Goal: Task Accomplishment & Management: Use online tool/utility

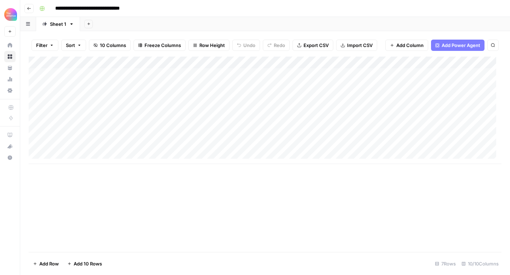
scroll to position [5, 0]
click at [81, 149] on div "Add Column" at bounding box center [265, 111] width 473 height 108
click at [73, 153] on div "Add Column" at bounding box center [265, 117] width 473 height 120
click at [79, 152] on div "Add Column" at bounding box center [265, 117] width 473 height 120
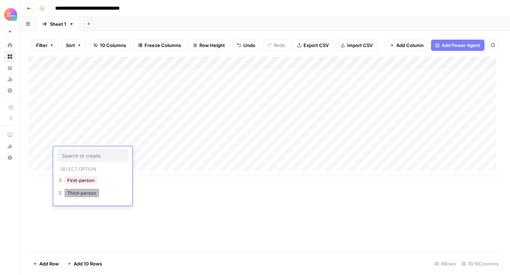
click at [82, 197] on button "Third-person" at bounding box center [81, 193] width 35 height 8
click at [152, 150] on div "Add Column" at bounding box center [265, 117] width 473 height 120
click at [152, 151] on div "Add Column" at bounding box center [265, 117] width 473 height 120
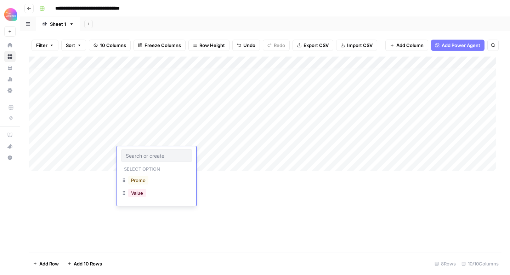
click at [146, 195] on div "Value" at bounding box center [137, 193] width 21 height 10
click at [133, 194] on button "Value" at bounding box center [137, 193] width 18 height 8
click at [202, 154] on div "Add Column" at bounding box center [265, 117] width 473 height 120
click at [201, 154] on div "Add Column" at bounding box center [265, 117] width 473 height 120
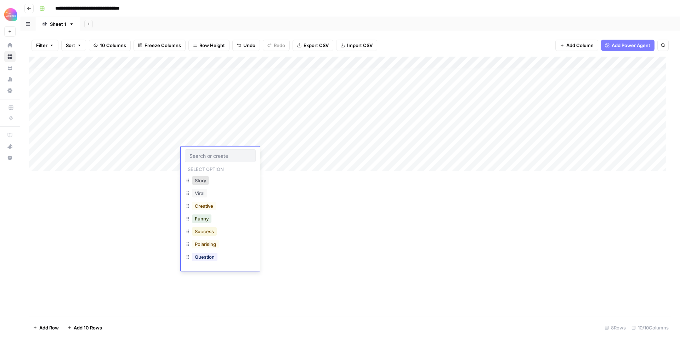
click at [209, 230] on button "Success" at bounding box center [204, 231] width 25 height 8
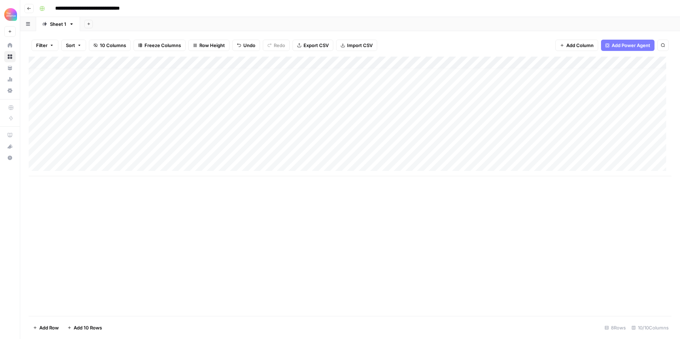
click at [280, 150] on div "Add Column" at bounding box center [350, 117] width 642 height 120
type textarea "**********"
click at [222, 148] on div "Add Column" at bounding box center [350, 117] width 642 height 120
click at [196, 150] on div "Add Column" at bounding box center [350, 117] width 642 height 120
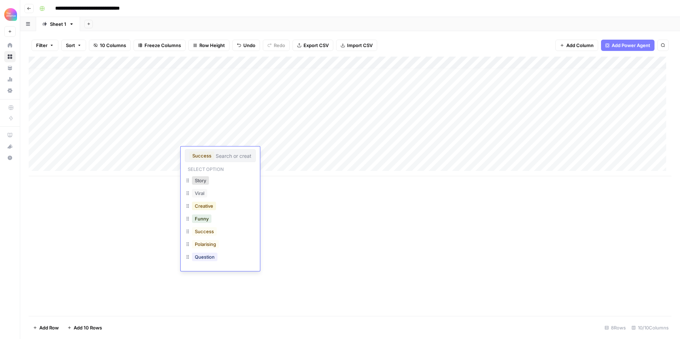
click at [213, 206] on button "Creative" at bounding box center [204, 206] width 24 height 8
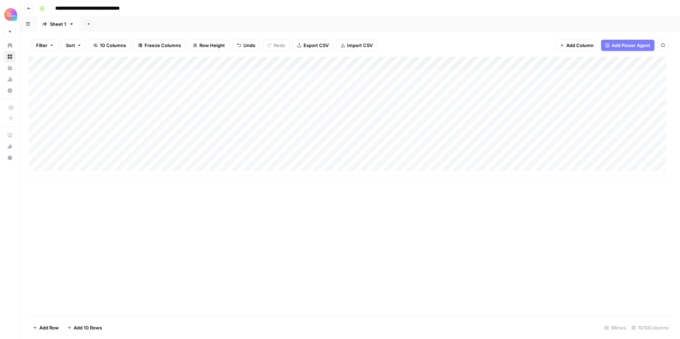
click at [329, 152] on div "Add Column" at bounding box center [350, 117] width 642 height 120
click at [329, 152] on textarea at bounding box center [364, 154] width 113 height 10
click at [329, 154] on textarea at bounding box center [364, 154] width 113 height 10
type textarea "**********"
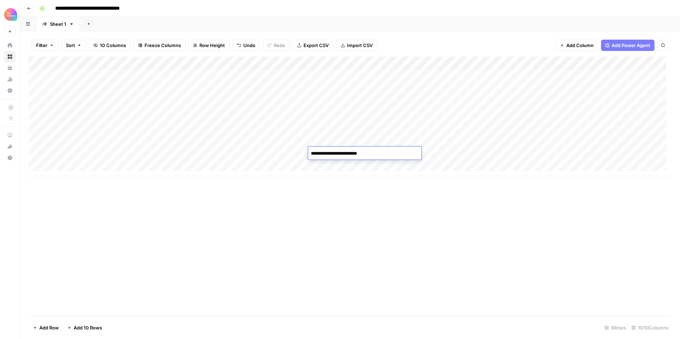
click at [438, 156] on div "Add Column" at bounding box center [350, 117] width 642 height 120
click at [414, 153] on div "Add Column" at bounding box center [350, 117] width 642 height 120
click at [457, 150] on div "Add Column" at bounding box center [350, 117] width 642 height 120
click at [469, 153] on div "Add Column" at bounding box center [350, 117] width 642 height 120
click at [469, 153] on textarea at bounding box center [491, 154] width 113 height 10
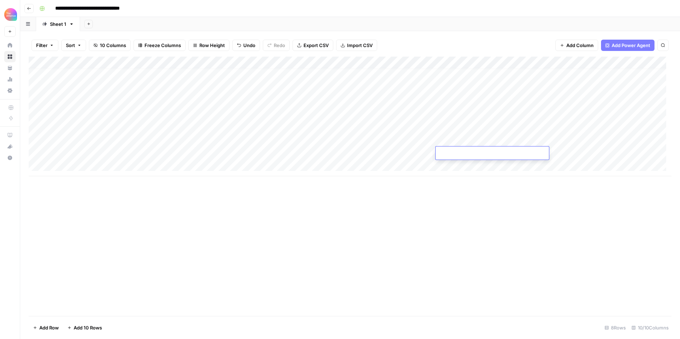
type textarea "**********"
click at [509, 194] on div "Add Column" at bounding box center [350, 186] width 642 height 259
click at [509, 153] on div "Add Column" at bounding box center [350, 117] width 642 height 120
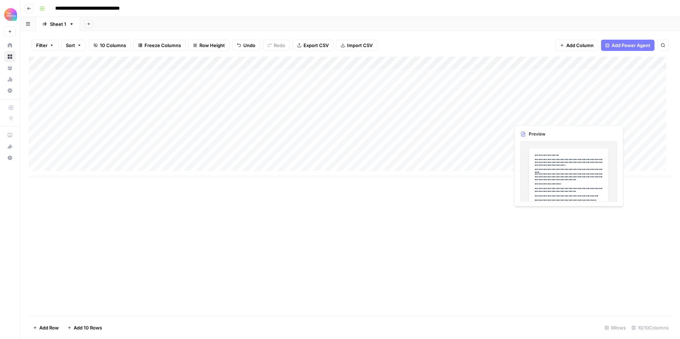
click at [509, 116] on div "Add Column" at bounding box center [350, 117] width 642 height 120
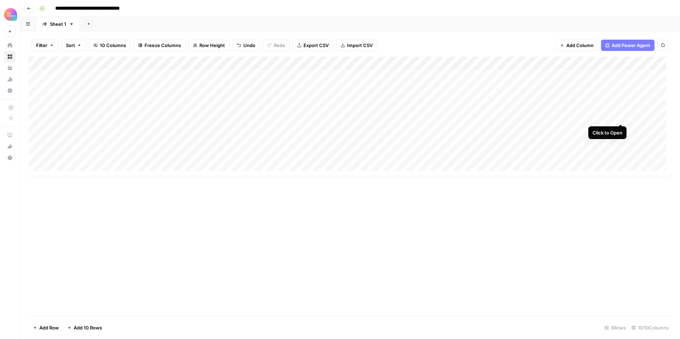
click at [509, 116] on div "Add Column" at bounding box center [350, 117] width 642 height 120
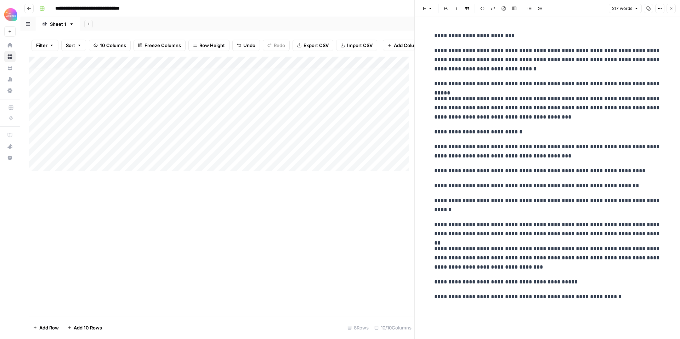
click at [509, 7] on icon "button" at bounding box center [671, 8] width 4 height 4
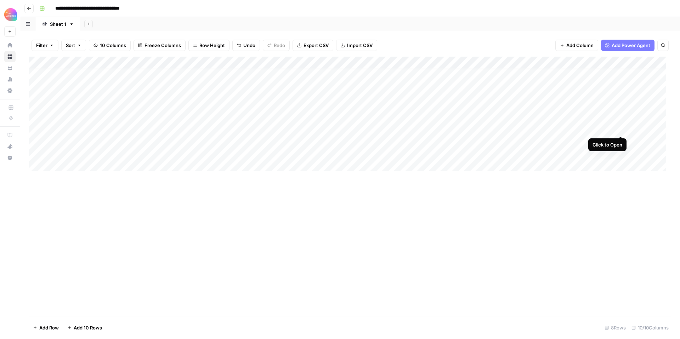
click at [509, 129] on div "Add Column" at bounding box center [350, 117] width 642 height 120
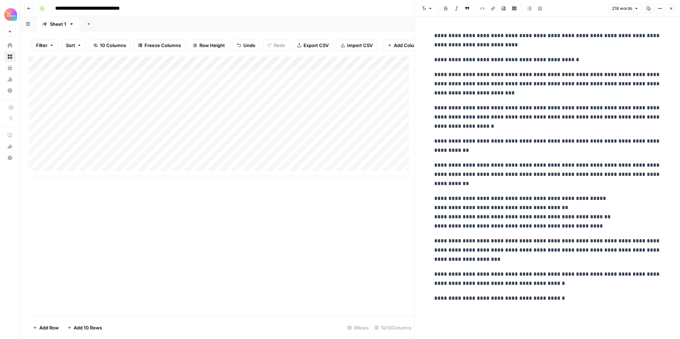
click at [509, 7] on icon "button" at bounding box center [671, 8] width 2 height 2
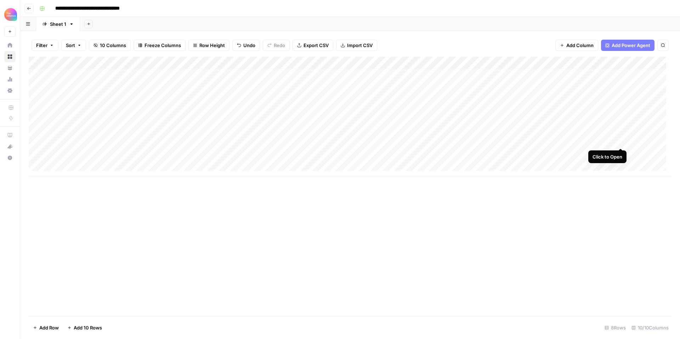
click at [509, 141] on div "Add Column" at bounding box center [350, 117] width 642 height 120
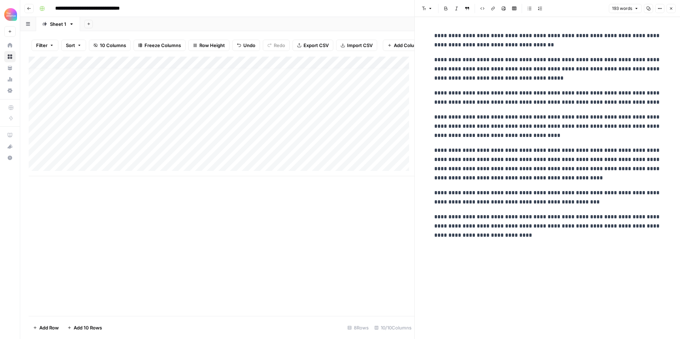
click at [509, 8] on button "Close" at bounding box center [670, 8] width 9 height 9
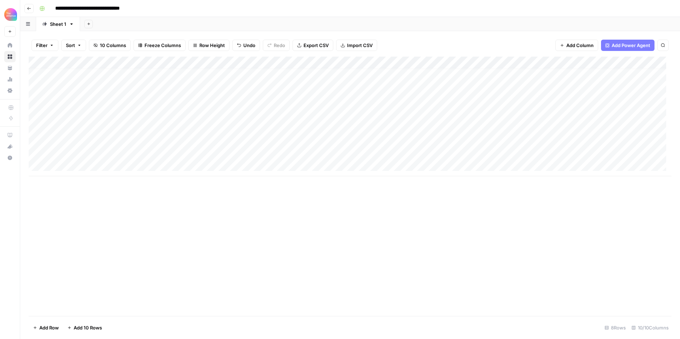
click at [509, 155] on div "Add Column" at bounding box center [350, 117] width 642 height 120
click at [509, 153] on div "Add Column" at bounding box center [350, 117] width 642 height 120
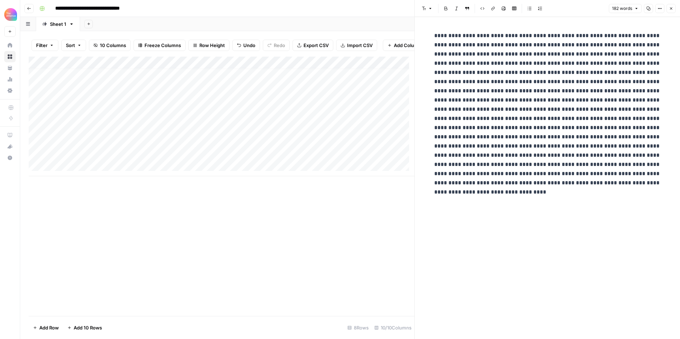
click at [509, 6] on button "Close" at bounding box center [670, 8] width 9 height 9
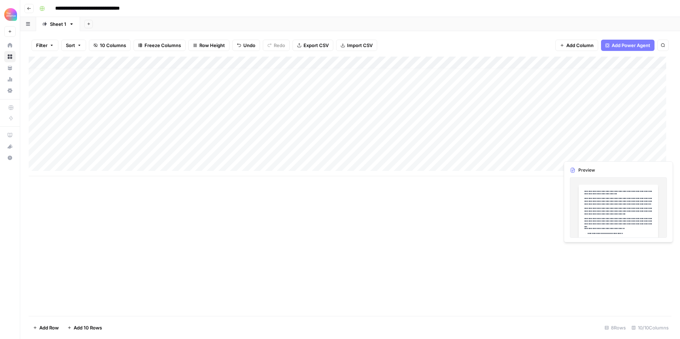
click at [509, 154] on div "Add Column" at bounding box center [350, 117] width 642 height 120
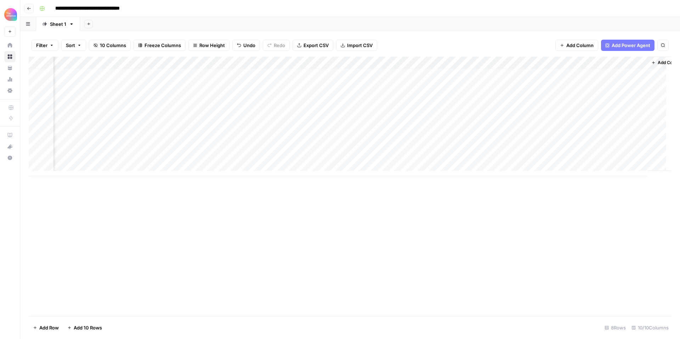
scroll to position [5, 64]
click at [509, 153] on div "Add Column" at bounding box center [350, 117] width 642 height 120
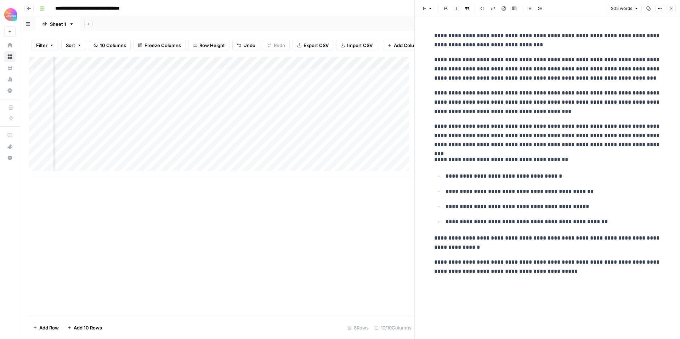
click at [509, 10] on icon "button" at bounding box center [671, 8] width 4 height 4
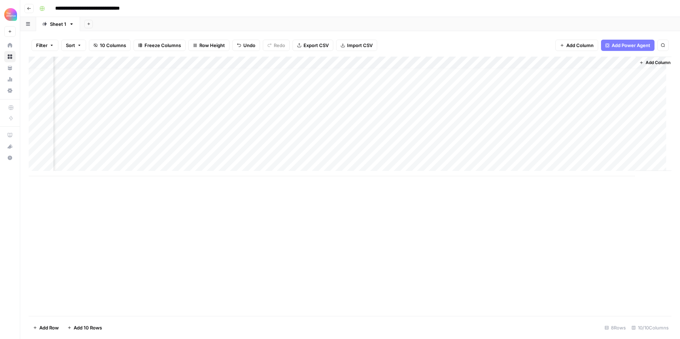
scroll to position [5, 56]
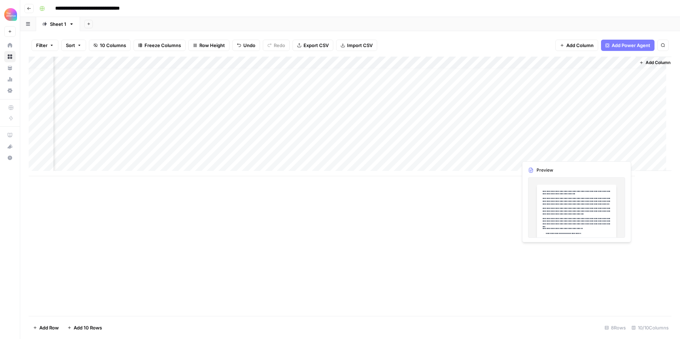
click at [509, 150] on div "Add Column" at bounding box center [350, 117] width 642 height 120
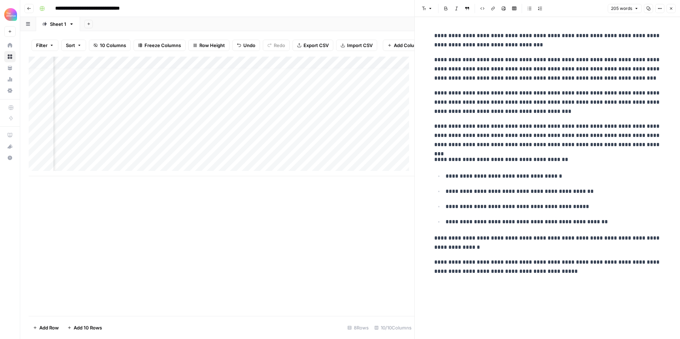
click at [509, 8] on icon "button" at bounding box center [671, 8] width 4 height 4
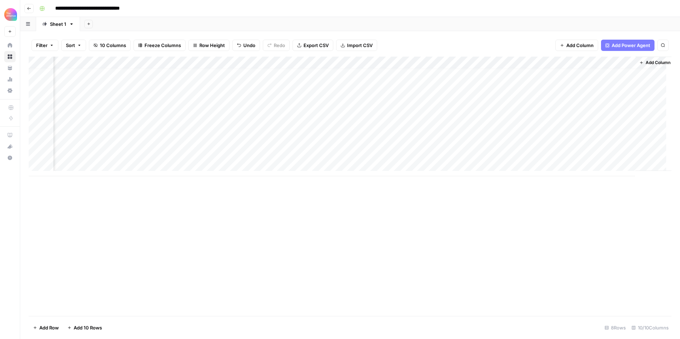
scroll to position [5, 56]
click at [469, 62] on div "Add Column" at bounding box center [350, 117] width 642 height 120
click at [509, 199] on div "Add Column" at bounding box center [350, 186] width 642 height 259
click at [475, 154] on div "Add Column" at bounding box center [350, 117] width 642 height 120
click at [493, 152] on div "Add Column" at bounding box center [350, 117] width 642 height 120
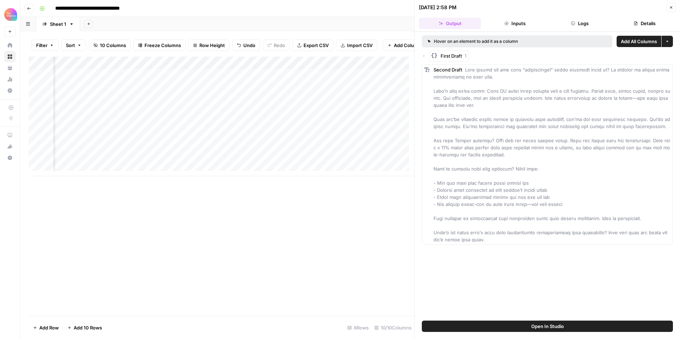
click at [509, 7] on button "Close" at bounding box center [670, 7] width 9 height 9
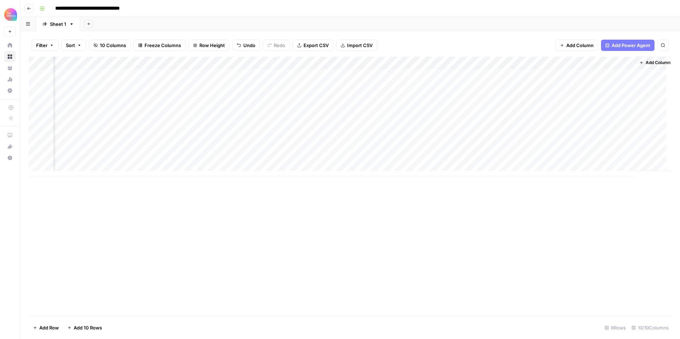
click at [93, 164] on div "Add Column" at bounding box center [350, 117] width 642 height 120
click at [113, 152] on div "Add Column" at bounding box center [350, 123] width 642 height 132
click at [409, 152] on div "Add Column" at bounding box center [350, 123] width 642 height 132
click at [477, 152] on div "Add Column" at bounding box center [350, 123] width 642 height 132
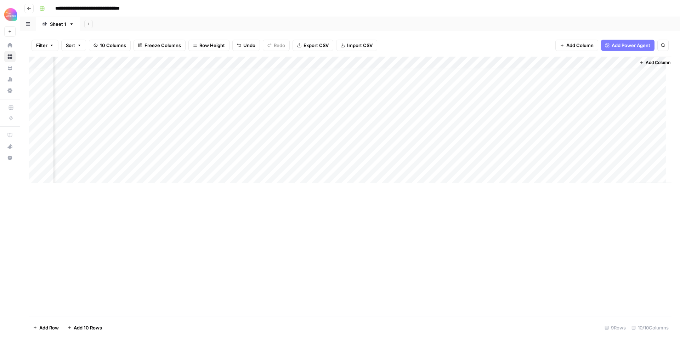
click at [501, 60] on div "Add Column" at bounding box center [350, 123] width 642 height 132
click at [464, 59] on div "Add Column" at bounding box center [350, 123] width 642 height 132
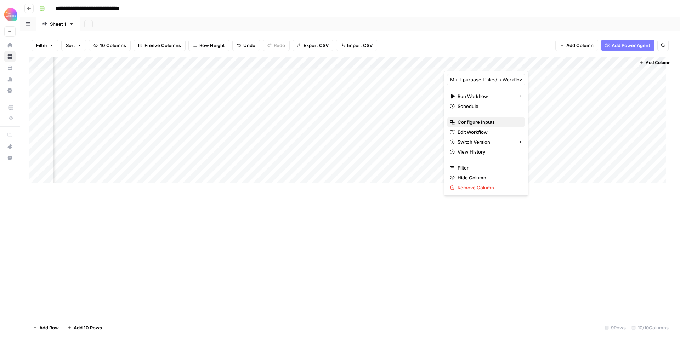
click at [478, 119] on span "Configure Inputs" at bounding box center [488, 122] width 62 height 7
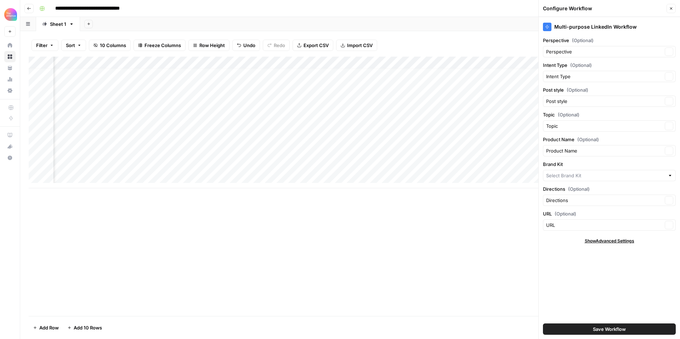
type input "People Alliance"
click at [81, 167] on div "Add Column" at bounding box center [350, 123] width 642 height 132
click at [83, 165] on div "Add Column" at bounding box center [350, 123] width 642 height 132
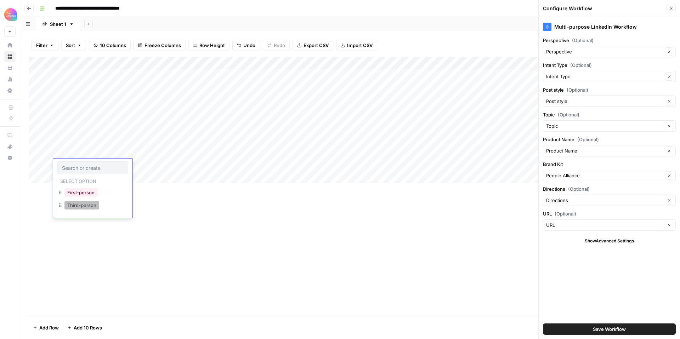
click at [91, 207] on button "Third-person" at bounding box center [81, 205] width 35 height 8
click at [142, 166] on div "Add Column" at bounding box center [350, 123] width 642 height 132
click at [143, 207] on button "Value" at bounding box center [137, 205] width 18 height 8
click at [211, 166] on div "Add Column" at bounding box center [350, 123] width 642 height 132
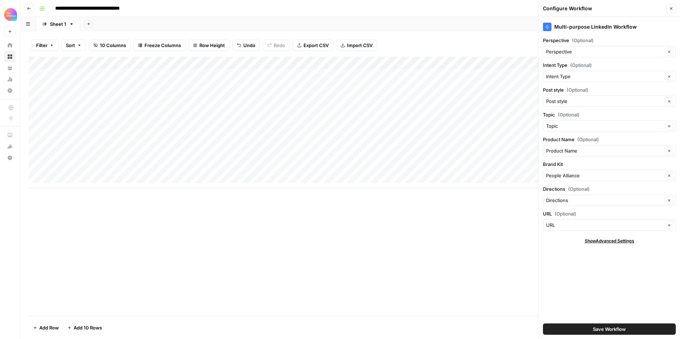
click at [208, 165] on div "Add Column" at bounding box center [350, 123] width 642 height 132
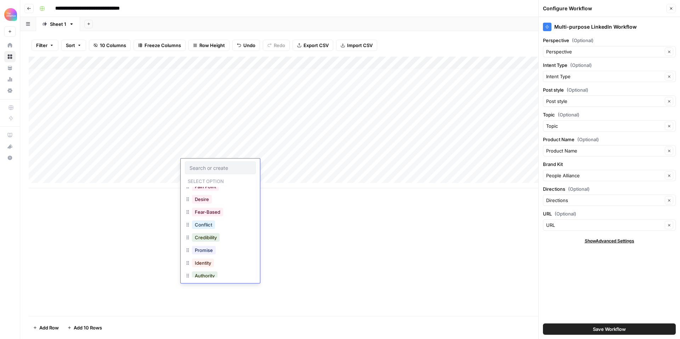
scroll to position [96, 0]
click at [207, 247] on button "Promise" at bounding box center [204, 250] width 24 height 8
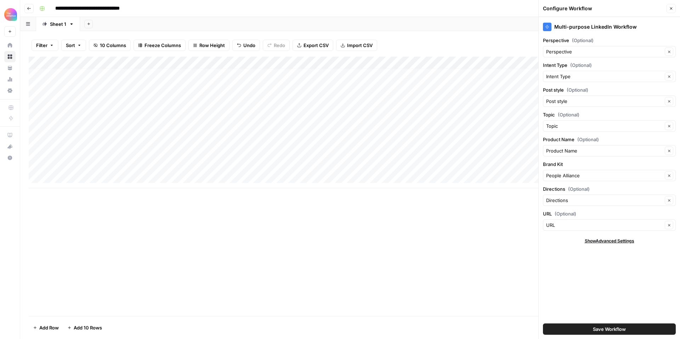
click at [269, 162] on div "Add Column" at bounding box center [350, 123] width 642 height 132
click at [287, 152] on div "Add Column" at bounding box center [350, 123] width 642 height 132
click at [280, 164] on div "Add Column" at bounding box center [350, 123] width 642 height 132
click at [280, 152] on div "Add Column" at bounding box center [350, 123] width 642 height 132
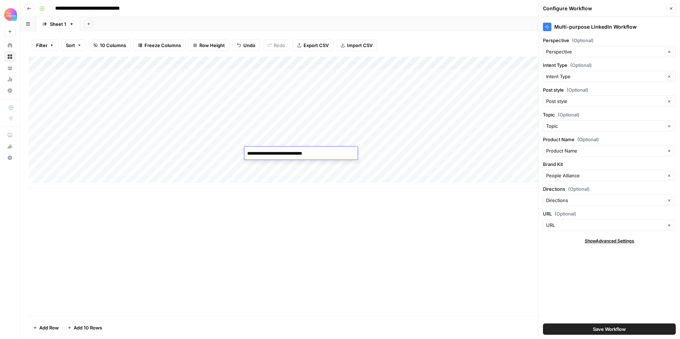
click at [330, 171] on div "Add Column" at bounding box center [350, 123] width 642 height 132
click at [335, 155] on div "Add Column" at bounding box center [350, 129] width 642 height 144
click at [336, 153] on div "Add Column" at bounding box center [350, 129] width 642 height 144
click at [335, 163] on div "Add Column" at bounding box center [350, 129] width 642 height 144
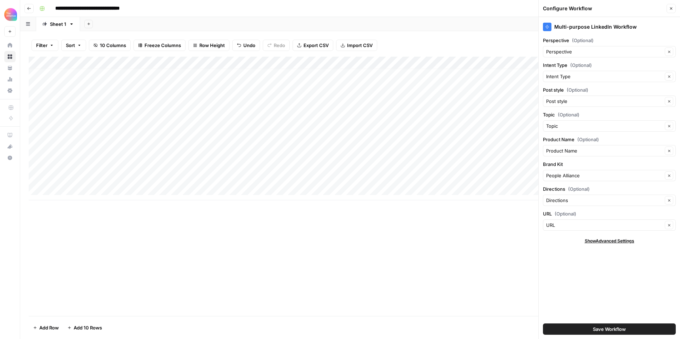
click at [457, 163] on div "Add Column" at bounding box center [350, 129] width 642 height 144
click at [509, 178] on input "Brand Kit" at bounding box center [604, 175] width 116 height 7
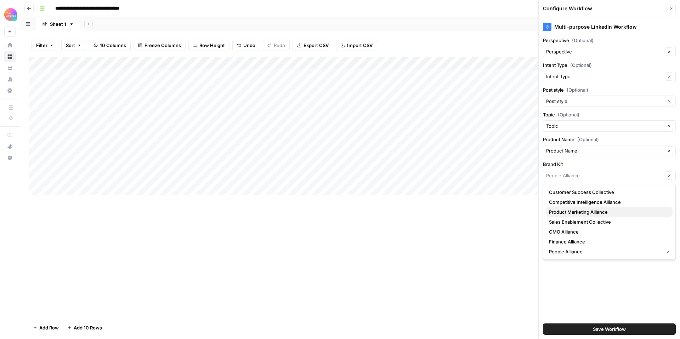
click at [509, 212] on span "Product Marketing Alliance" at bounding box center [608, 212] width 118 height 7
type input "Product Marketing Alliance"
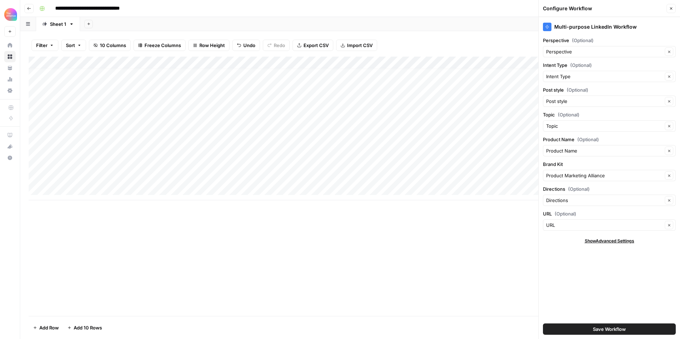
click at [509, 275] on button "Save Workflow" at bounding box center [609, 329] width 133 height 11
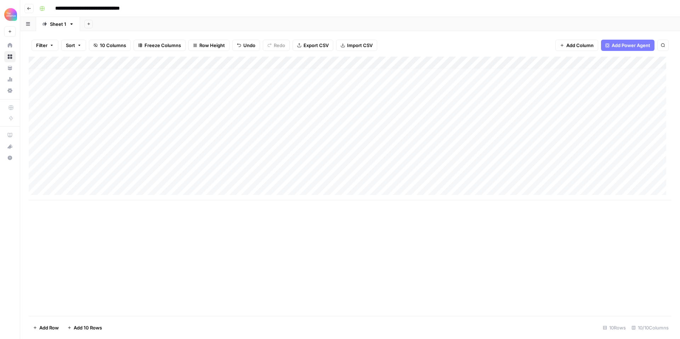
click at [472, 151] on div "Add Column" at bounding box center [350, 129] width 642 height 144
click at [468, 162] on div "Add Column" at bounding box center [350, 129] width 642 height 144
click at [509, 163] on div "Add Column" at bounding box center [350, 129] width 642 height 144
click at [509, 165] on div "Add Column" at bounding box center [350, 129] width 642 height 144
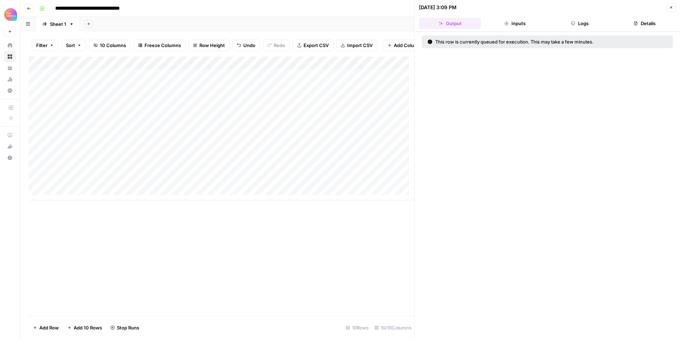
click at [509, 8] on icon "button" at bounding box center [671, 7] width 2 height 2
